Goal: Go to known website: Go to known website

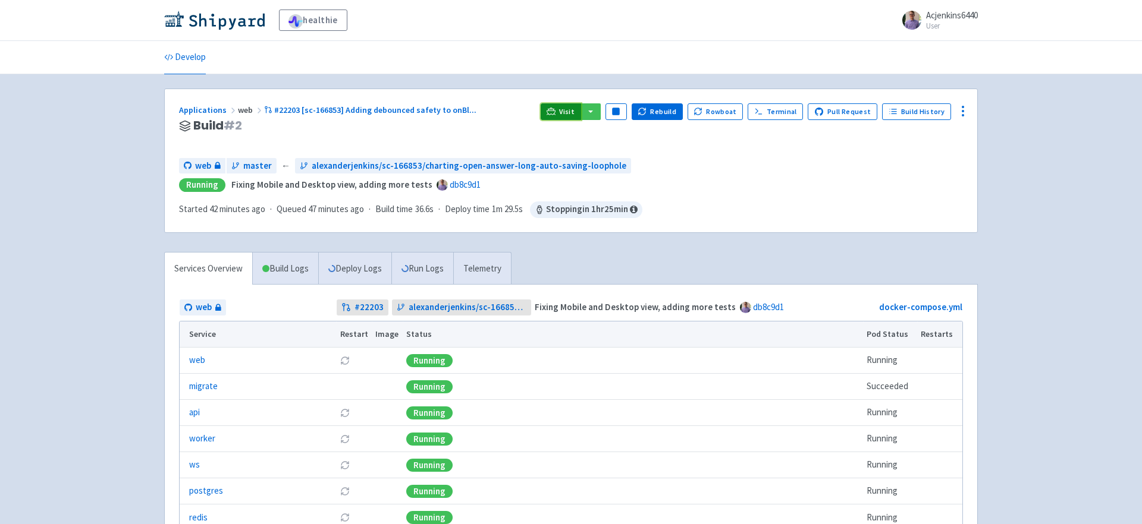
click at [568, 112] on span "Visit" at bounding box center [566, 112] width 15 height 10
